Goal: Find contact information: Find contact information

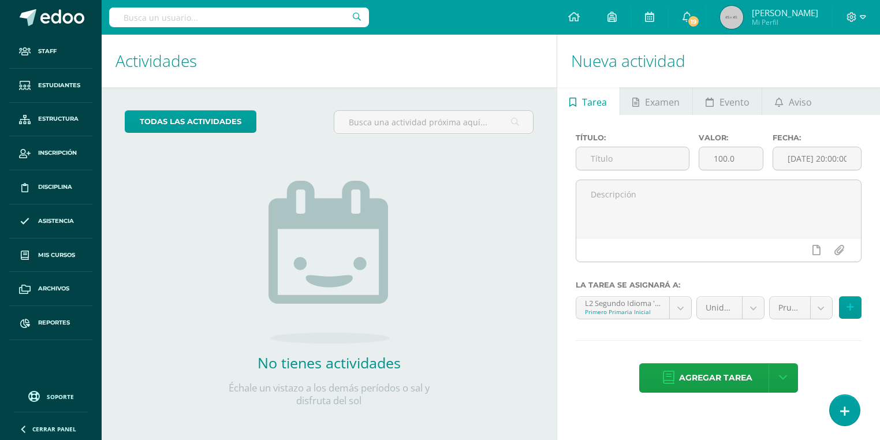
click at [196, 22] on input "text" at bounding box center [239, 18] width 260 height 20
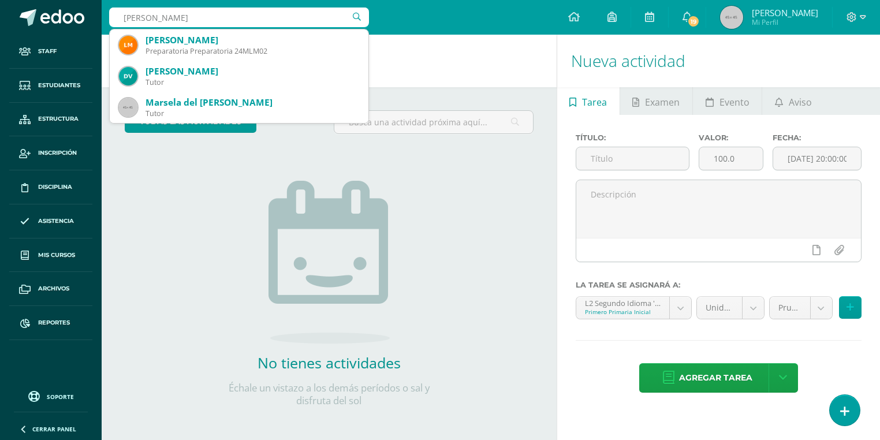
type input "marsella lópez"
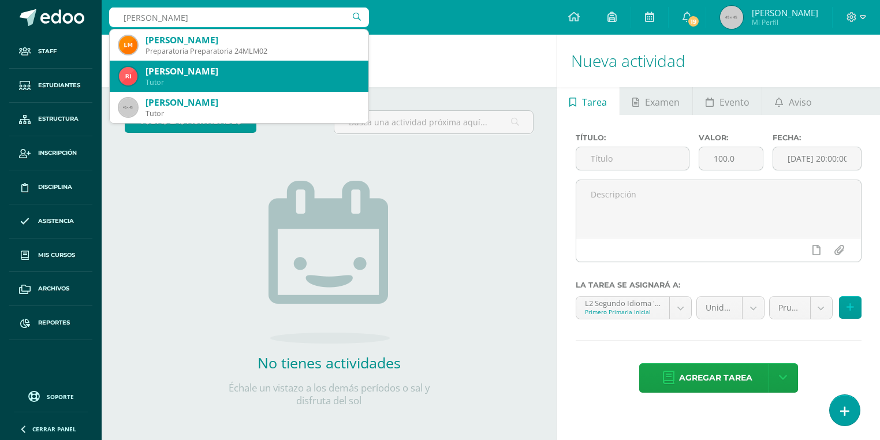
click at [207, 65] on div "Rina Enriqueta López Castellanos" at bounding box center [253, 71] width 214 height 12
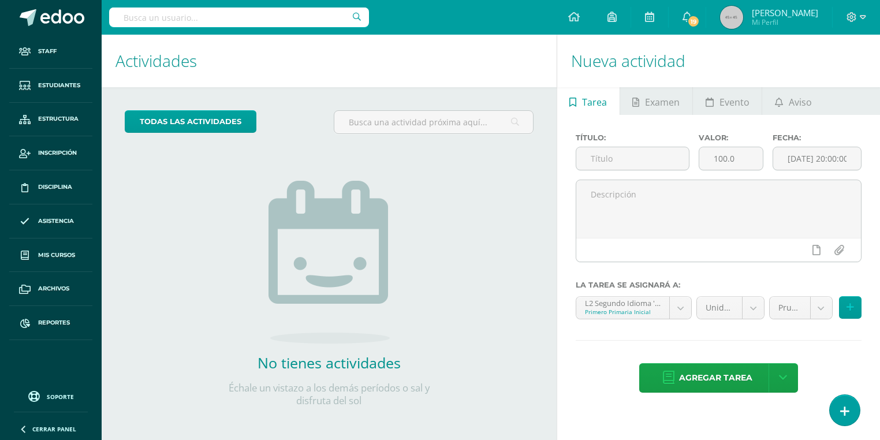
click at [147, 27] on input "text" at bounding box center [239, 18] width 260 height 20
click at [155, 18] on input "text" at bounding box center [239, 18] width 260 height 20
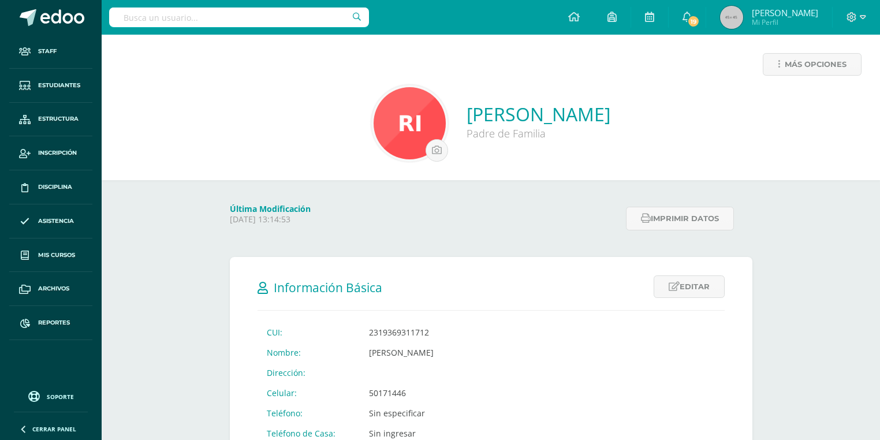
click at [155, 17] on input "text" at bounding box center [239, 18] width 260 height 20
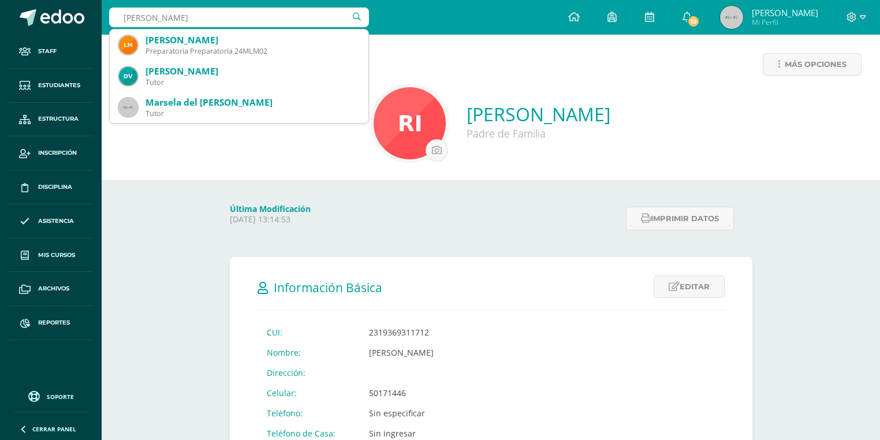
type input "marsella lópez"
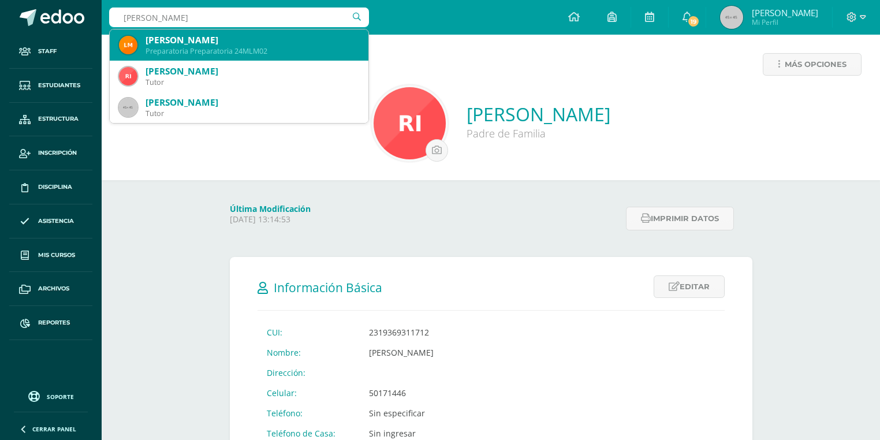
click at [210, 52] on div "Preparatoria Preparatoria 24MLM02" at bounding box center [253, 51] width 214 height 10
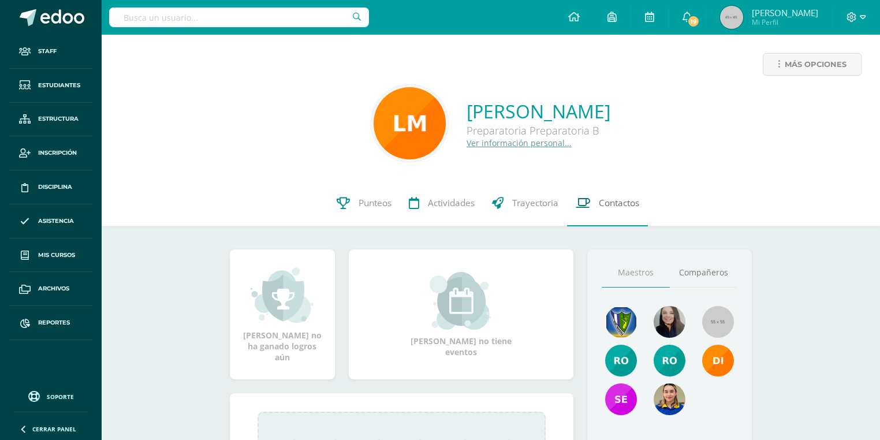
click at [616, 197] on span "Contactos" at bounding box center [619, 203] width 40 height 12
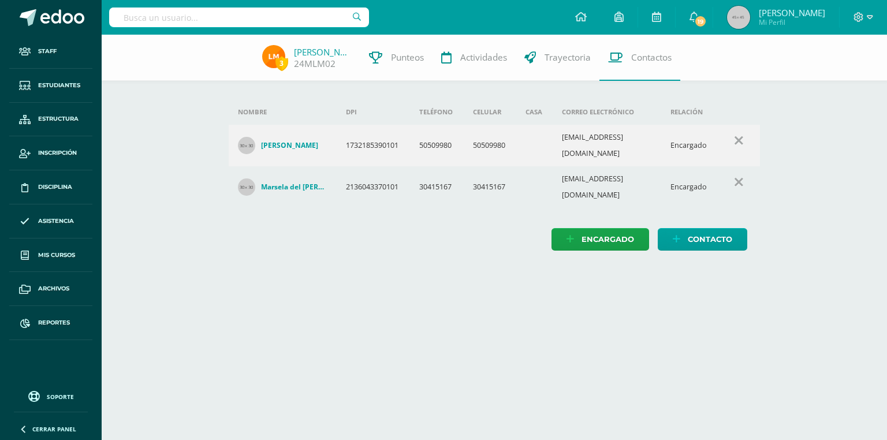
drag, startPoint x: 561, startPoint y: 148, endPoint x: 672, endPoint y: 146, distance: 110.9
click at [672, 146] on tr "[PERSON_NAME] 1732185390101 50509980 50509980 [EMAIL_ADDRESS][DOMAIN_NAME] Enca…" at bounding box center [495, 146] width 532 height 42
copy tr "[EMAIL_ADDRESS][DOMAIN_NAME] E"
drag, startPoint x: 654, startPoint y: 173, endPoint x: 558, endPoint y: 167, distance: 96.1
click at [558, 167] on td "[EMAIL_ADDRESS][DOMAIN_NAME]" at bounding box center [607, 187] width 109 height 42
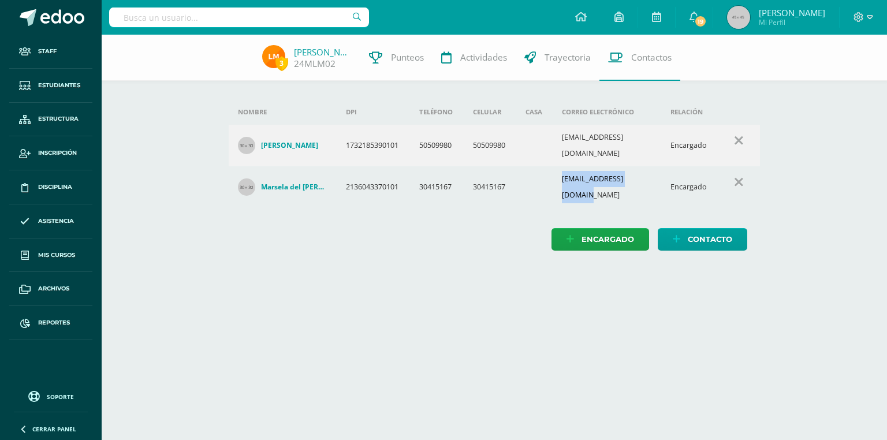
copy td "[EMAIL_ADDRESS][DOMAIN_NAME]"
click at [49, 126] on link "Estructura" at bounding box center [50, 120] width 83 height 34
